Goal: Information Seeking & Learning: Find specific fact

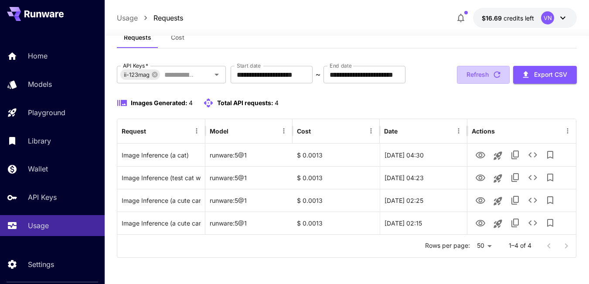
click at [496, 75] on icon "button" at bounding box center [497, 75] width 10 height 10
click at [493, 73] on icon "button" at bounding box center [497, 75] width 10 height 10
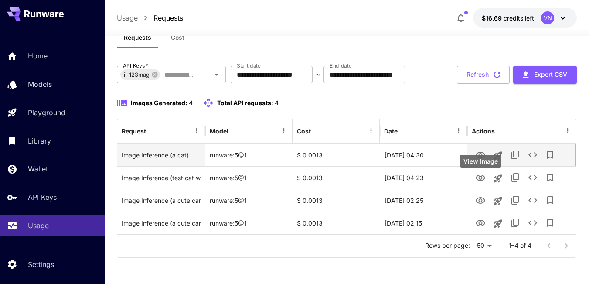
click at [480, 158] on icon "View Image" at bounding box center [480, 155] width 10 height 10
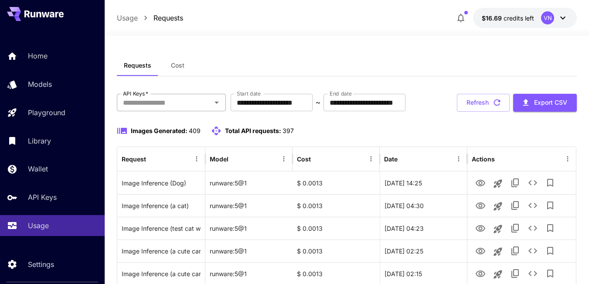
click at [215, 109] on div "API Keys   *" at bounding box center [171, 102] width 109 height 17
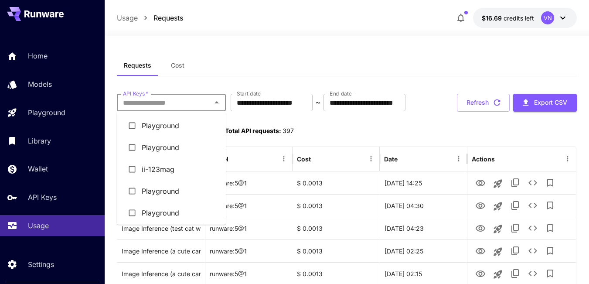
click at [148, 174] on li "ii-123mag" at bounding box center [171, 169] width 109 height 22
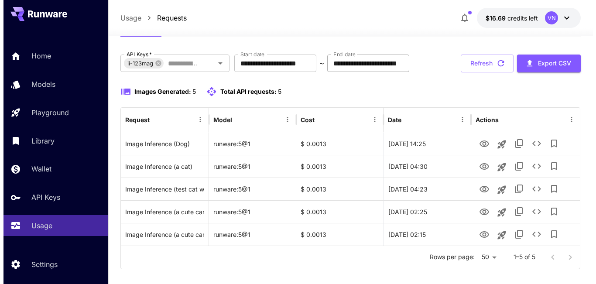
scroll to position [79, 0]
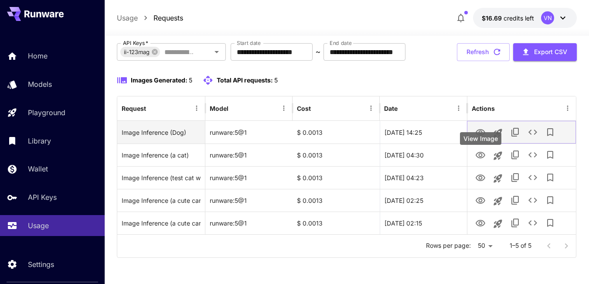
click at [483, 132] on icon "View Image" at bounding box center [480, 132] width 10 height 10
drag, startPoint x: 303, startPoint y: 134, endPoint x: 321, endPoint y: 132, distance: 17.5
click at [321, 132] on div "$ 0.0013" at bounding box center [336, 132] width 87 height 23
copy div "0.0013"
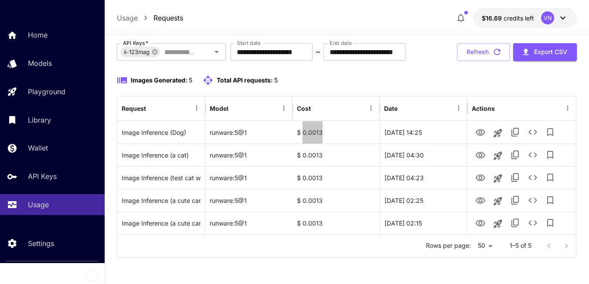
scroll to position [0, 0]
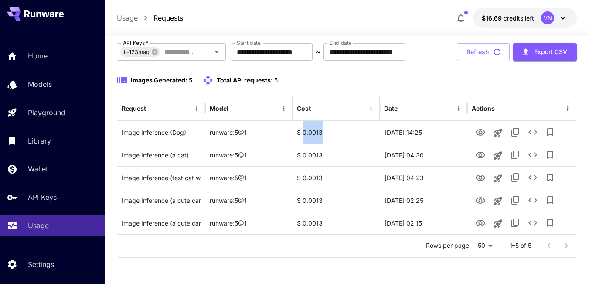
click at [55, 15] on icon at bounding box center [43, 13] width 39 height 7
click at [548, 13] on div "VN" at bounding box center [547, 17] width 13 height 13
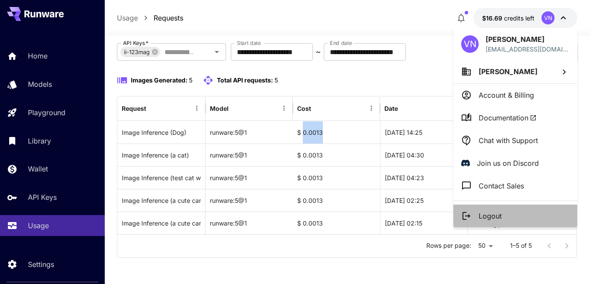
click at [494, 214] on p "Logout" at bounding box center [490, 216] width 23 height 10
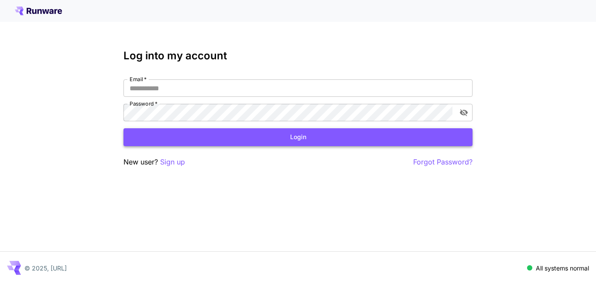
type input "**********"
click at [43, 9] on icon at bounding box center [38, 11] width 47 height 9
type input "**********"
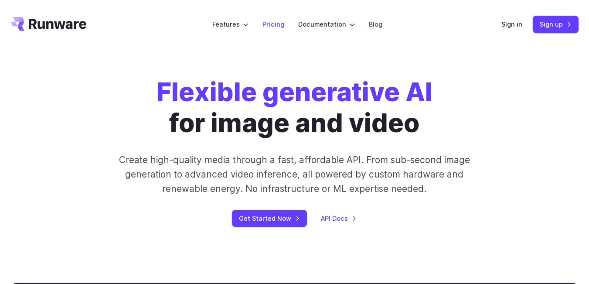
click at [277, 25] on link "Pricing" at bounding box center [274, 24] width 22 height 10
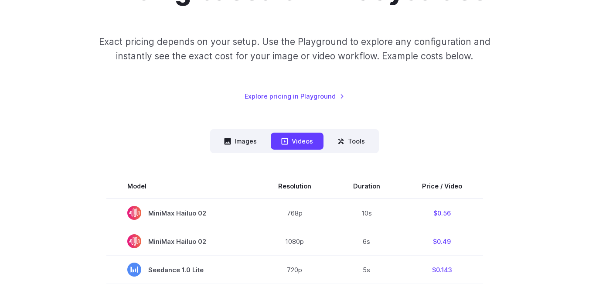
scroll to position [131, 0]
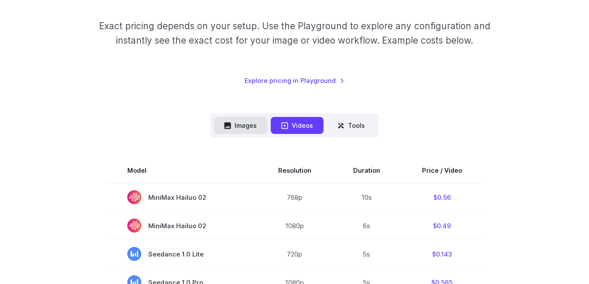
click at [246, 126] on button "Images" at bounding box center [241, 125] width 54 height 17
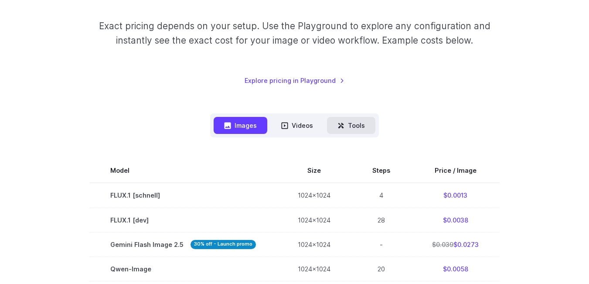
click at [353, 124] on button "Tools" at bounding box center [351, 125] width 48 height 17
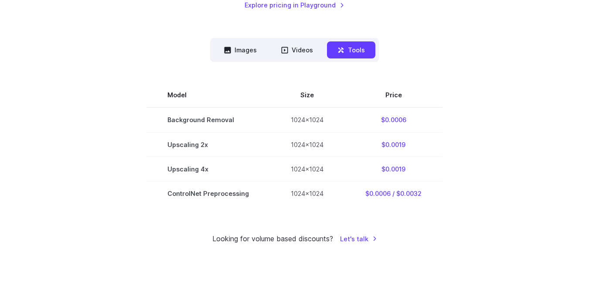
scroll to position [218, 0]
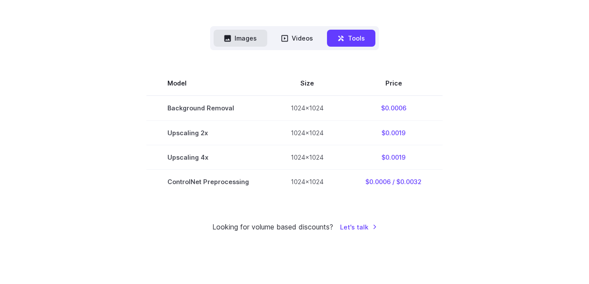
click at [248, 34] on button "Images" at bounding box center [241, 38] width 54 height 17
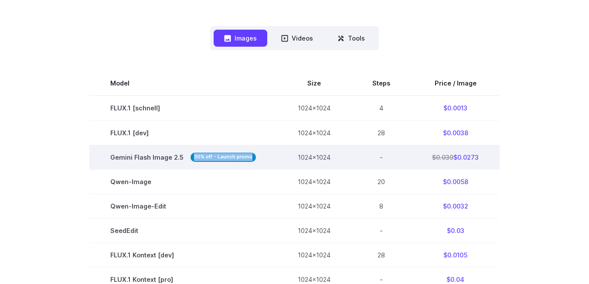
drag, startPoint x: 260, startPoint y: 157, endPoint x: 250, endPoint y: 159, distance: 9.8
click at [250, 159] on td "Gemini Flash Image 2.5 30% off - Launch promo" at bounding box center [183, 157] width 188 height 24
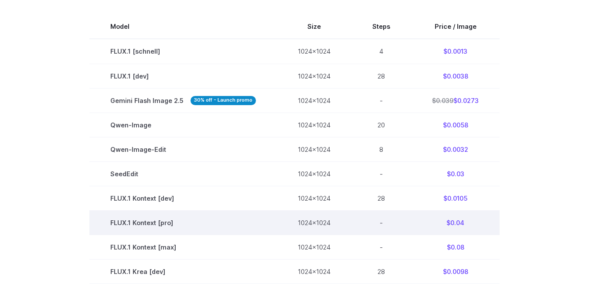
scroll to position [262, 0]
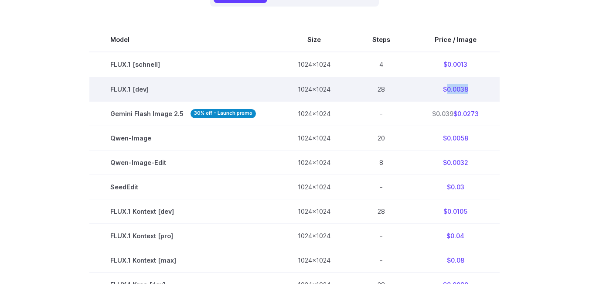
drag, startPoint x: 473, startPoint y: 90, endPoint x: 445, endPoint y: 91, distance: 28.4
click at [445, 91] on td "$0.0038" at bounding box center [455, 89] width 89 height 24
copy td "0.0038"
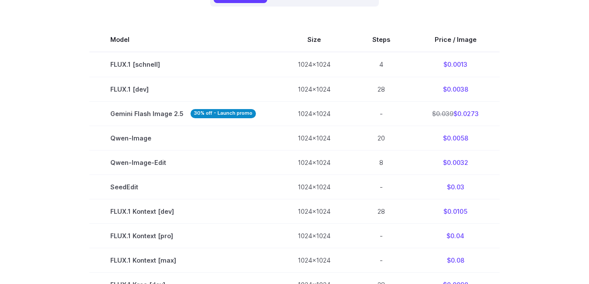
click at [542, 115] on section "Model Size Steps Price / Image FLUX.1 [[PERSON_NAME]] 1024x1024 4 $0.0013 FLUX.…" at bounding box center [294, 271] width 568 height 489
